Goal: Transaction & Acquisition: Purchase product/service

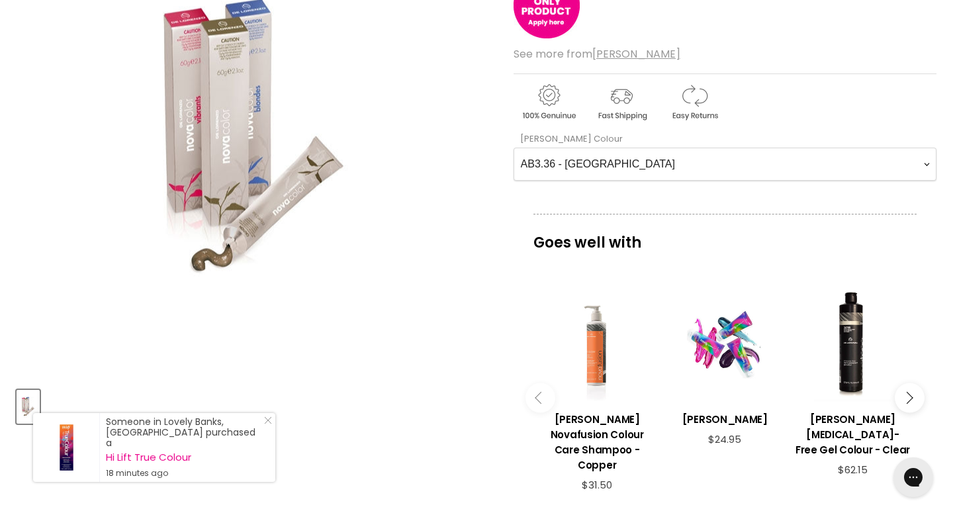
scroll to position [254, 0]
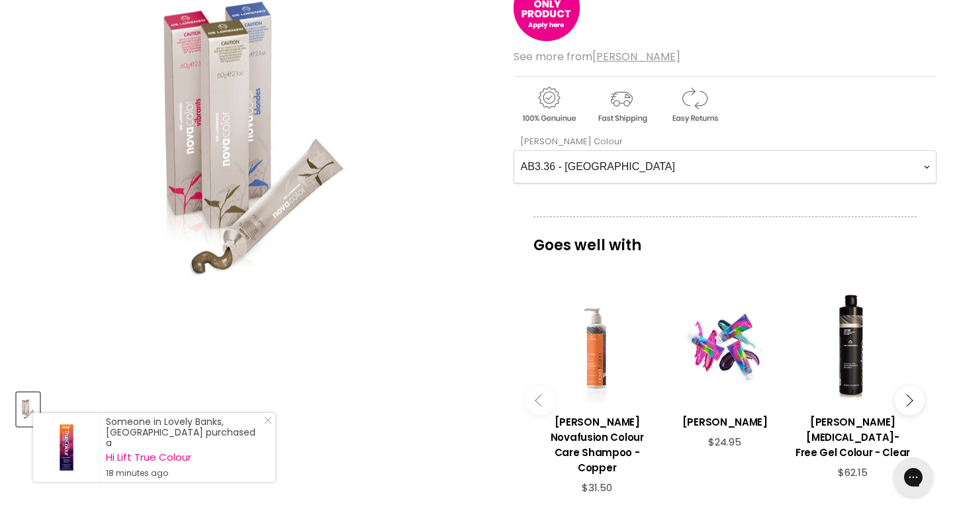
click at [929, 164] on Colour-0-0 "AB3.36 - Auburn AB4.36 - Light Auburn AB5.36 - Dark Auburn Blonde AB6.36 - Medi…" at bounding box center [725, 166] width 423 height 33
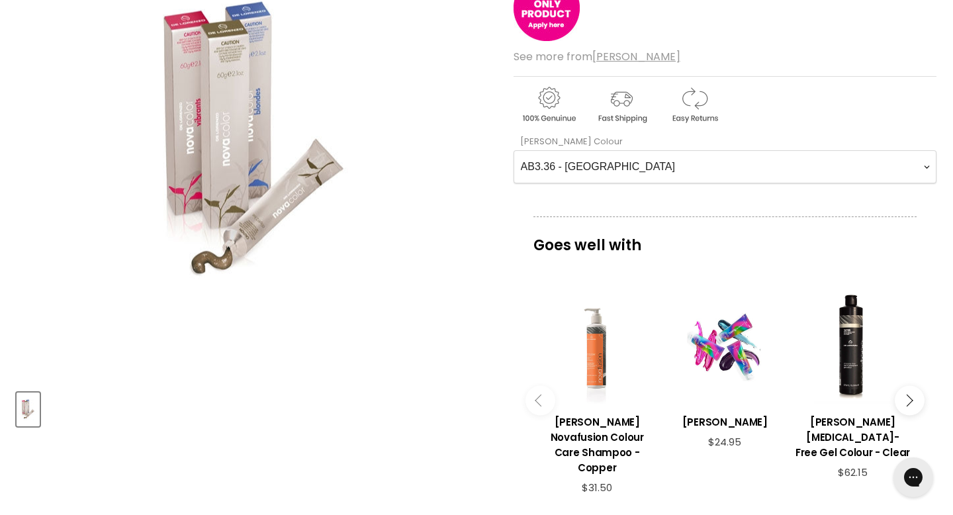
click at [926, 167] on Colour-0-0 "AB3.36 - Auburn AB4.36 - Light Auburn AB5.36 - Dark Auburn Blonde AB6.36 - Medi…" at bounding box center [725, 166] width 423 height 33
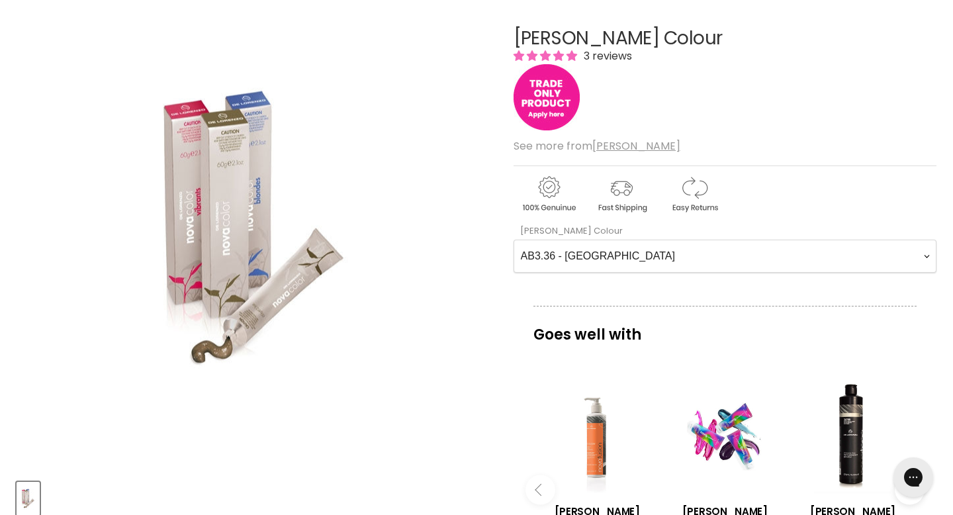
click at [555, 95] on img "Main content" at bounding box center [547, 97] width 66 height 66
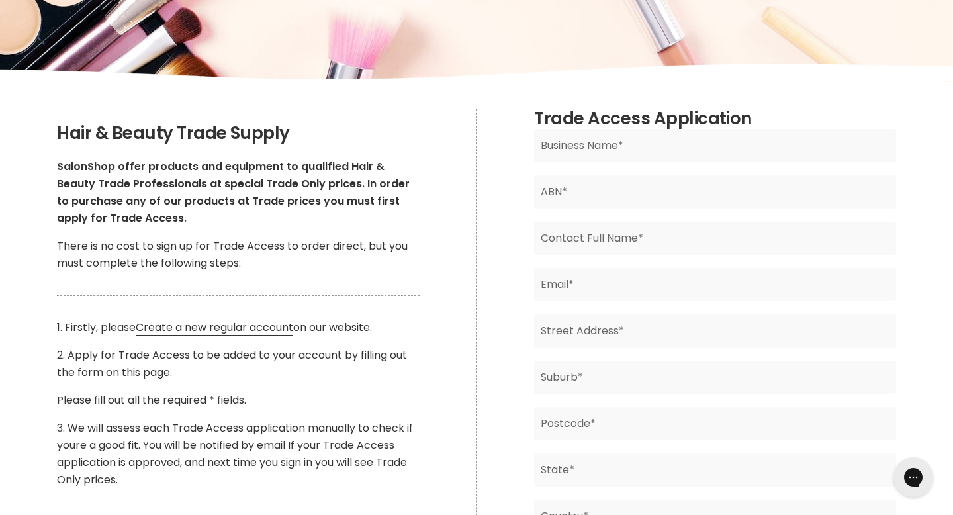
scroll to position [148, 0]
